Goal: Transaction & Acquisition: Purchase product/service

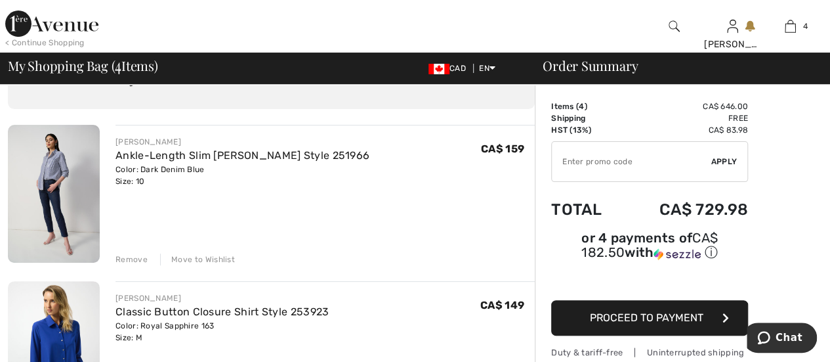
scroll to position [68, 0]
click at [137, 258] on div "Remove" at bounding box center [132, 259] width 32 height 12
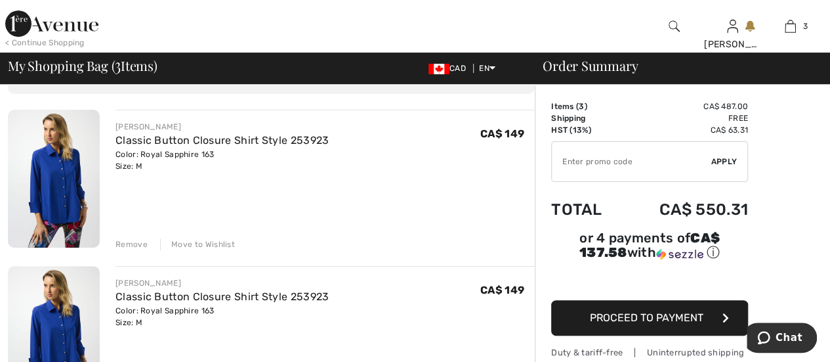
scroll to position [83, 0]
click at [137, 240] on div "Remove" at bounding box center [132, 244] width 32 height 12
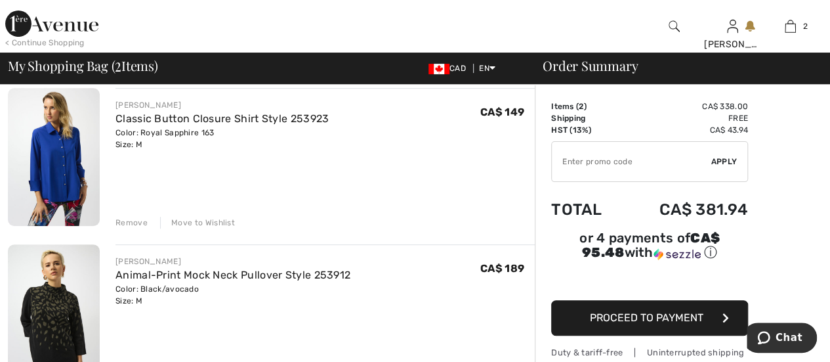
scroll to position [107, 0]
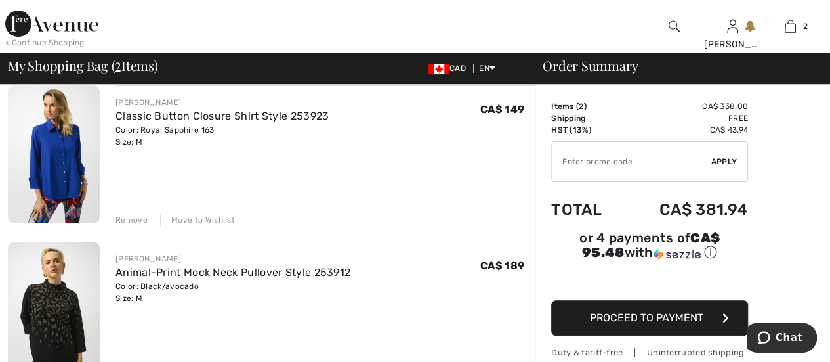
click at [134, 219] on div "Remove" at bounding box center [132, 220] width 32 height 12
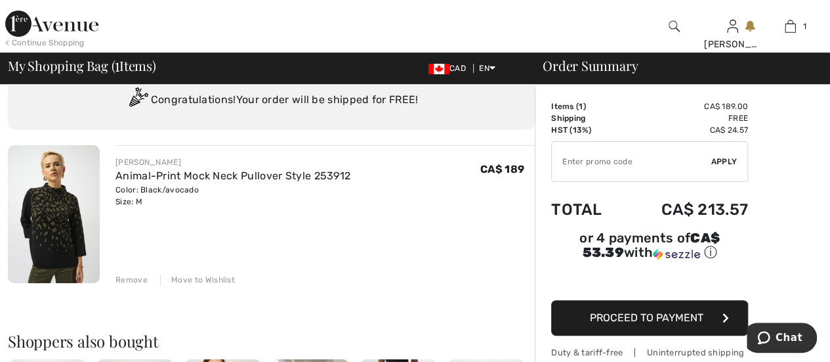
scroll to position [32, 0]
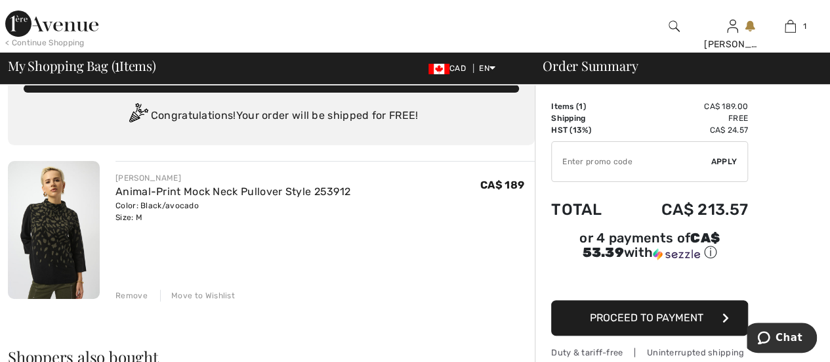
click at [707, 301] on button "Proceed to Payment" at bounding box center [649, 317] width 197 height 35
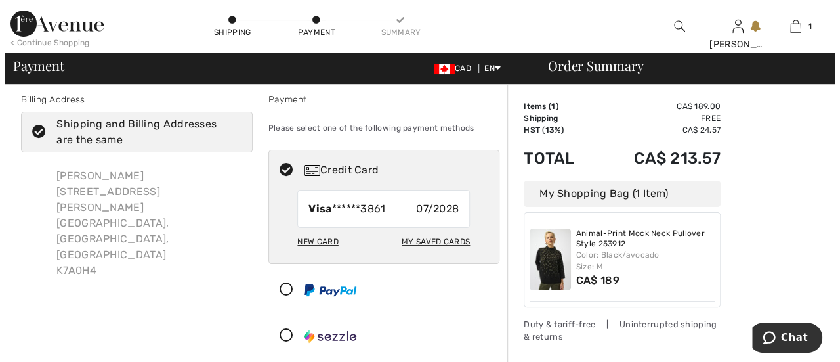
scroll to position [10, 0]
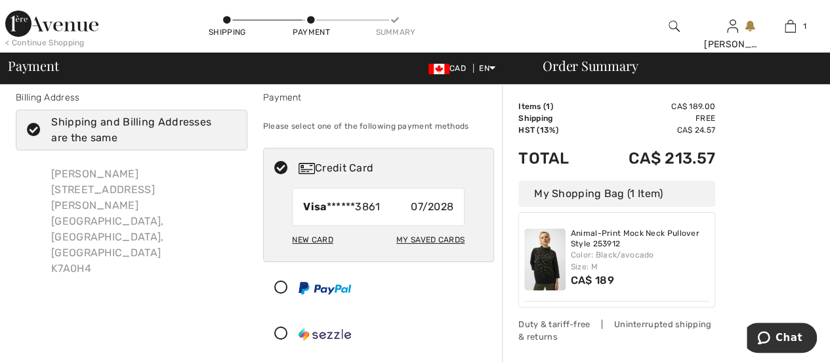
click at [431, 238] on div "My Saved Cards" at bounding box center [430, 239] width 68 height 22
radio input "true"
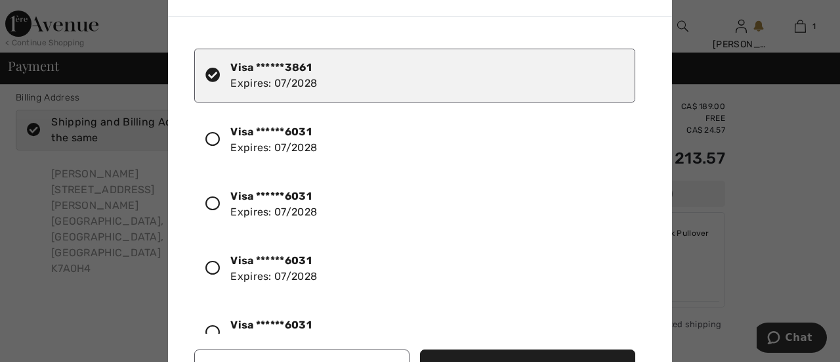
click at [209, 207] on icon at bounding box center [212, 203] width 14 height 14
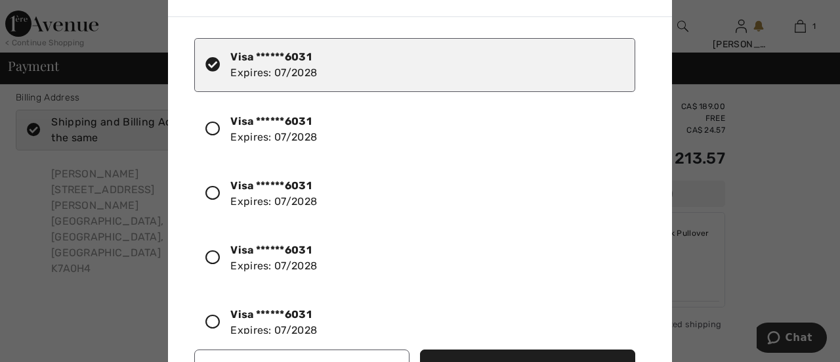
scroll to position [146, 0]
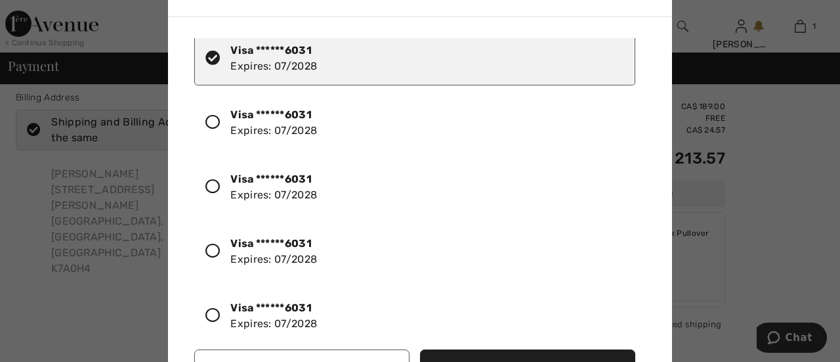
click at [549, 353] on button "Use Selected Card" at bounding box center [527, 366] width 215 height 35
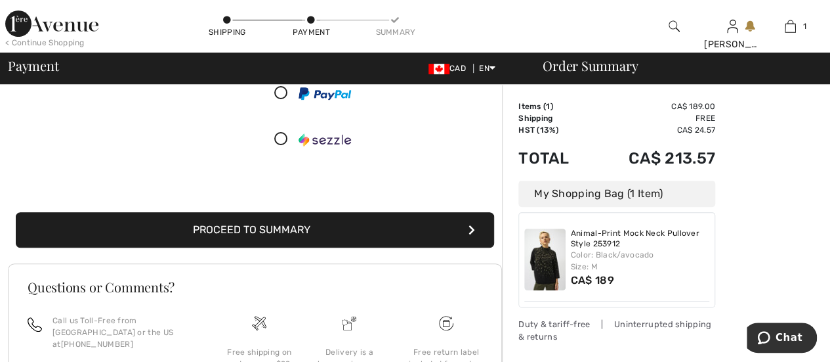
scroll to position [206, 0]
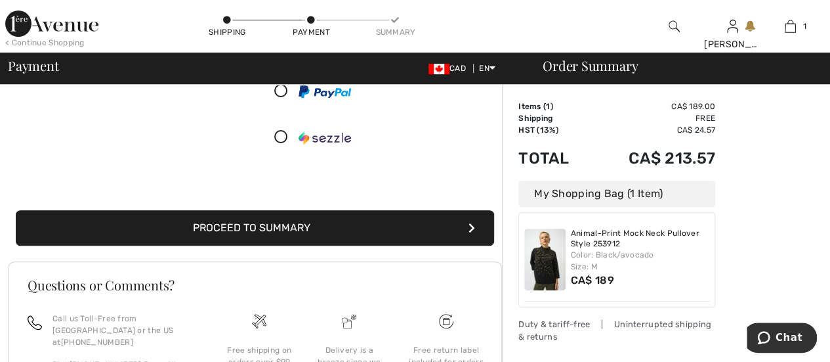
click at [324, 232] on button "Proceed to Summary" at bounding box center [255, 227] width 479 height 35
click at [298, 220] on button "Proceed to Summary" at bounding box center [255, 227] width 479 height 35
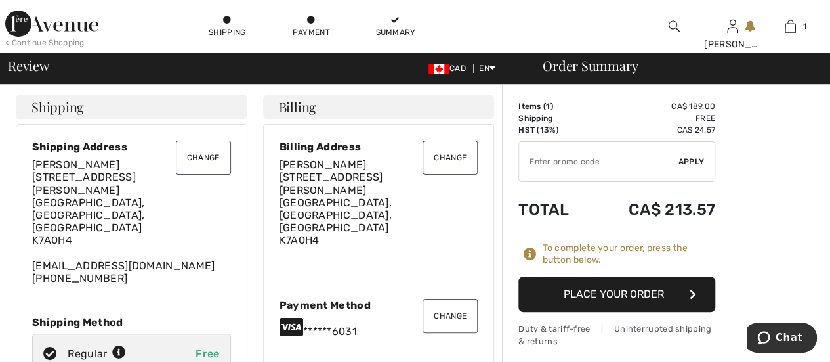
click at [690, 289] on icon "button" at bounding box center [693, 294] width 7 height 11
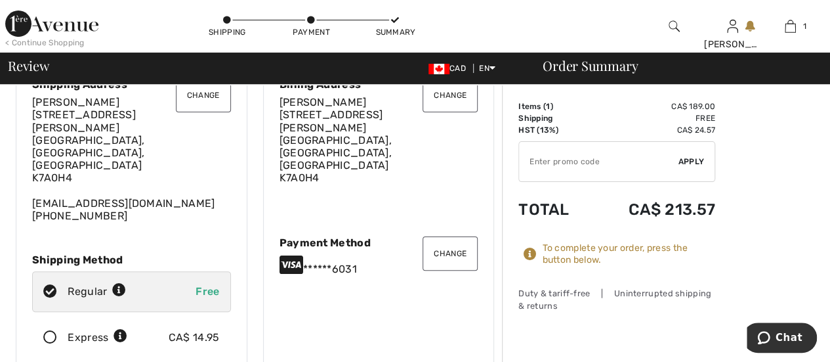
scroll to position [53, 0]
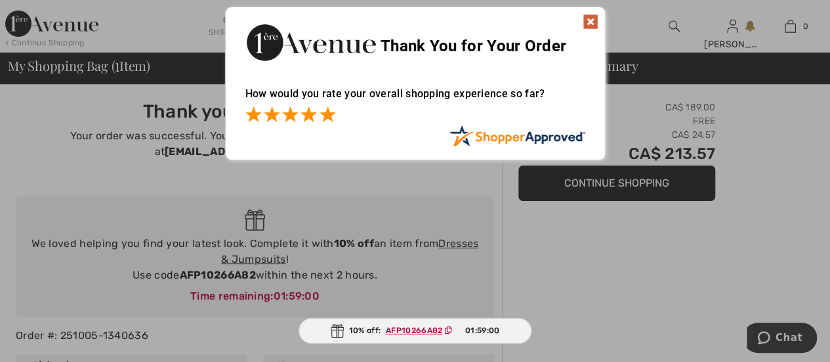
click at [329, 114] on span at bounding box center [328, 114] width 16 height 16
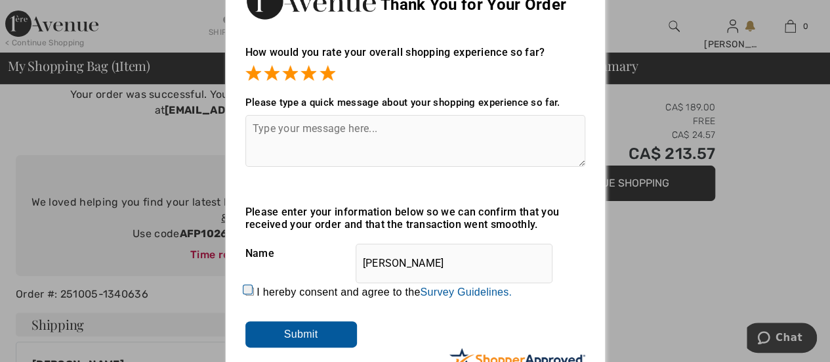
scroll to position [42, 0]
click at [293, 330] on input "Submit" at bounding box center [301, 333] width 112 height 26
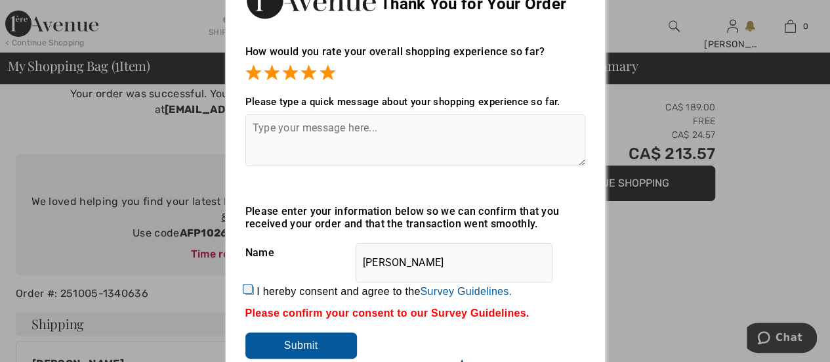
click at [253, 287] on div "I hereby consent and agree to the By submitting a review, you grant permission …" at bounding box center [415, 292] width 340 height 32
click at [248, 288] on input "I hereby consent and agree to the By submitting a review, you grant permission …" at bounding box center [249, 290] width 9 height 9
checkbox input "true"
click at [294, 347] on input "Submit" at bounding box center [301, 345] width 112 height 26
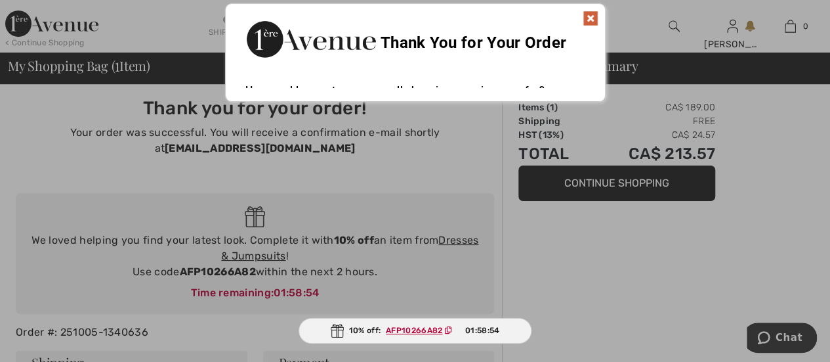
scroll to position [0, 0]
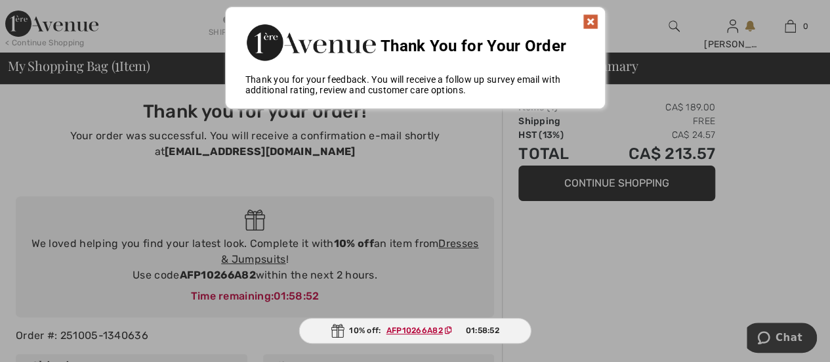
click at [588, 27] on img at bounding box center [591, 22] width 16 height 16
